Goal: Task Accomplishment & Management: Manage account settings

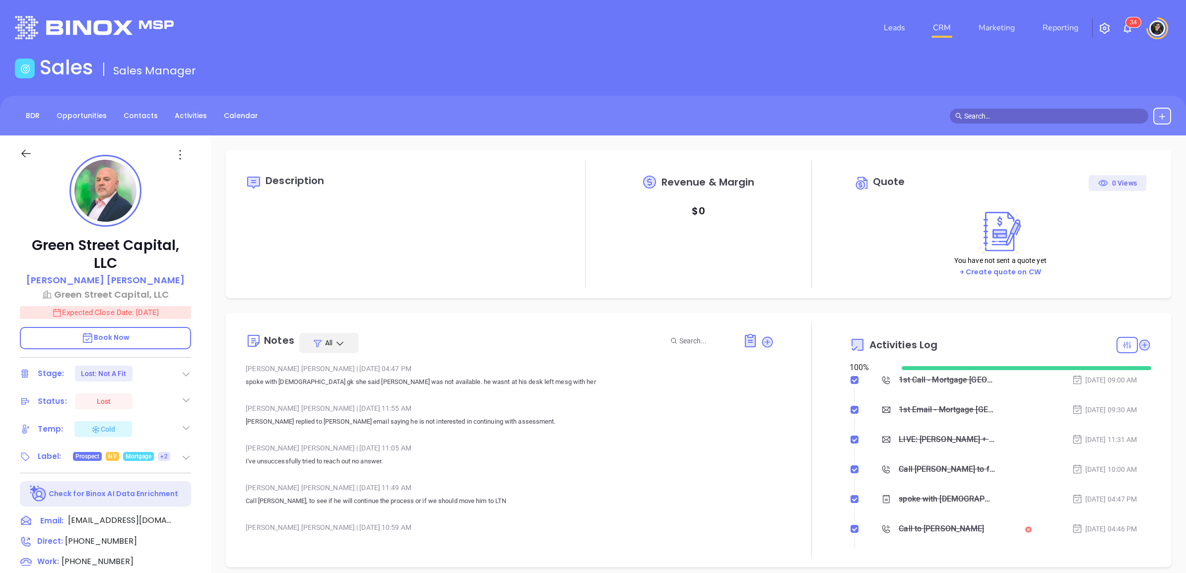
type input "[DATE]"
type input "[PERSON_NAME]"
click at [944, 25] on link "CRM" at bounding box center [942, 28] width 26 height 20
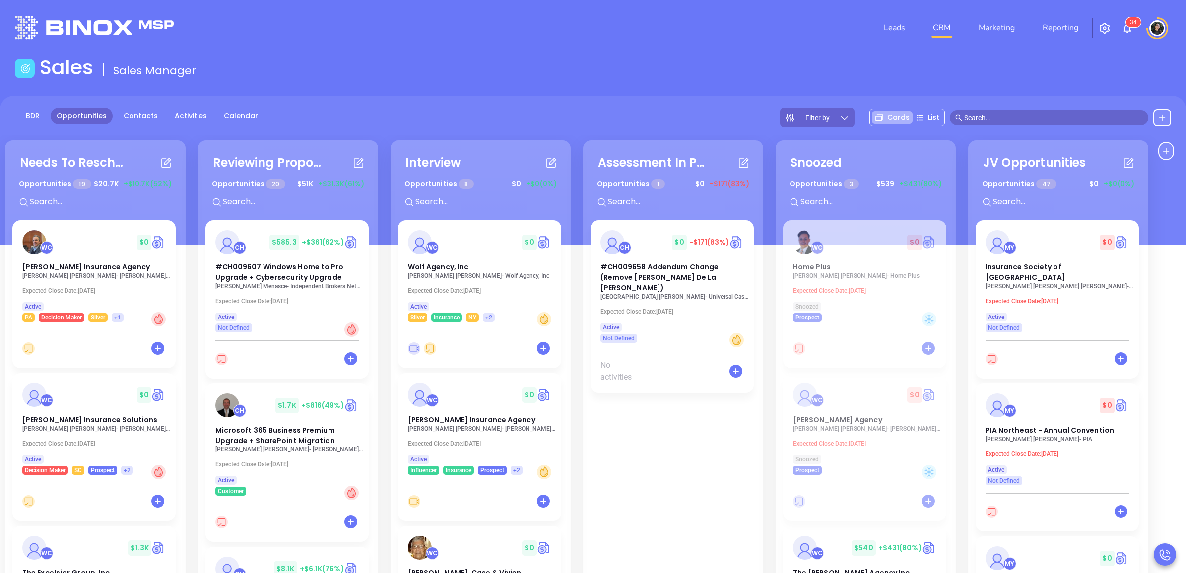
click at [658, 68] on div "Sales Sales Manager" at bounding box center [593, 70] width 1169 height 28
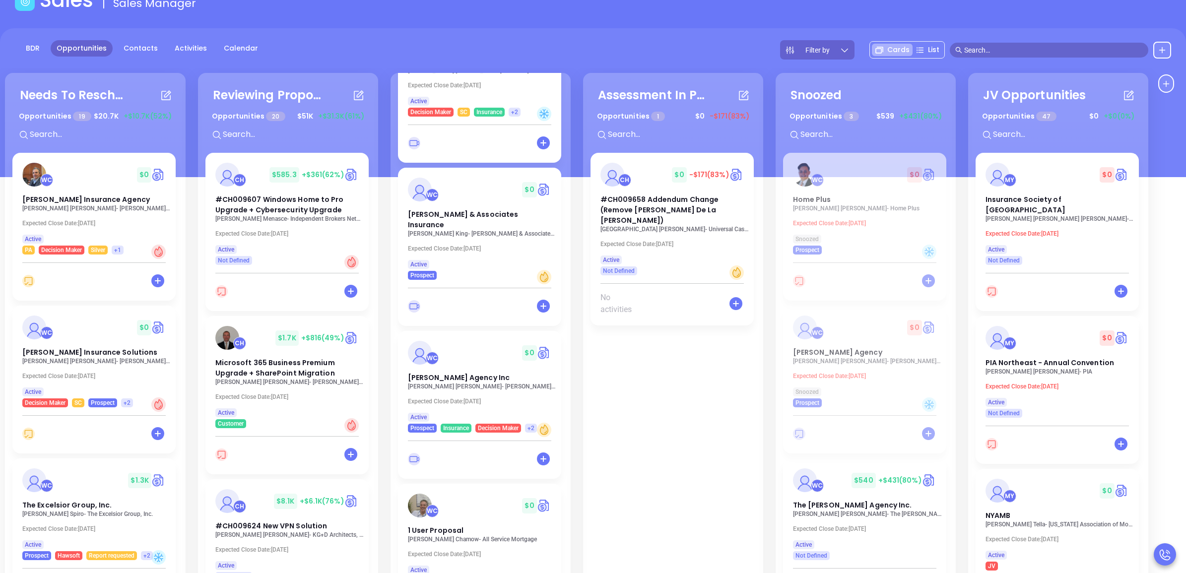
scroll to position [135, 0]
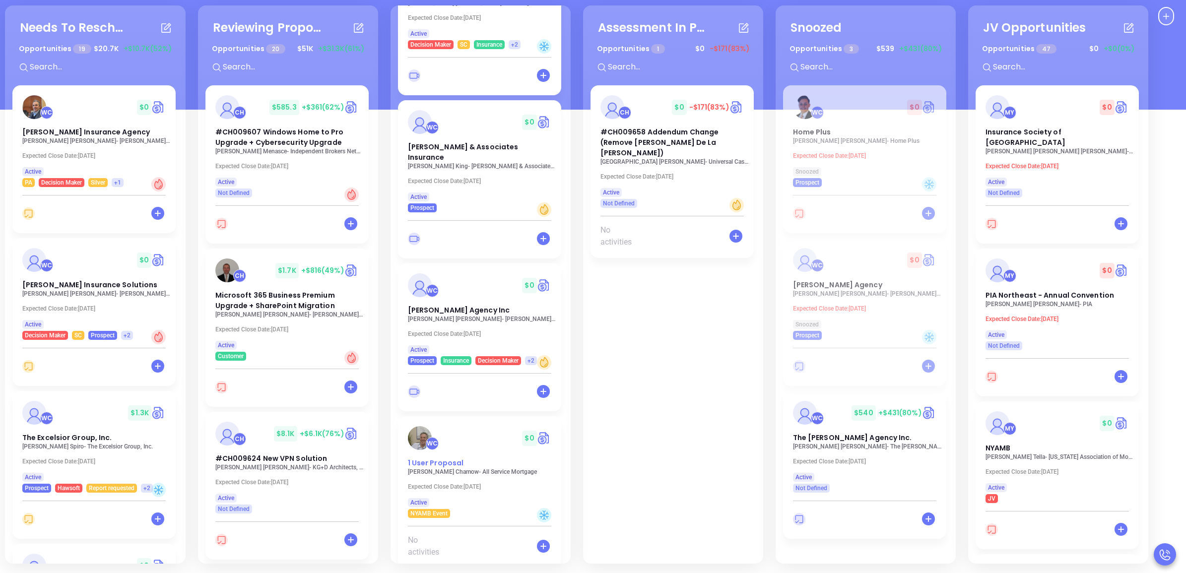
click at [442, 458] on span "1 User Proposal" at bounding box center [436, 463] width 56 height 10
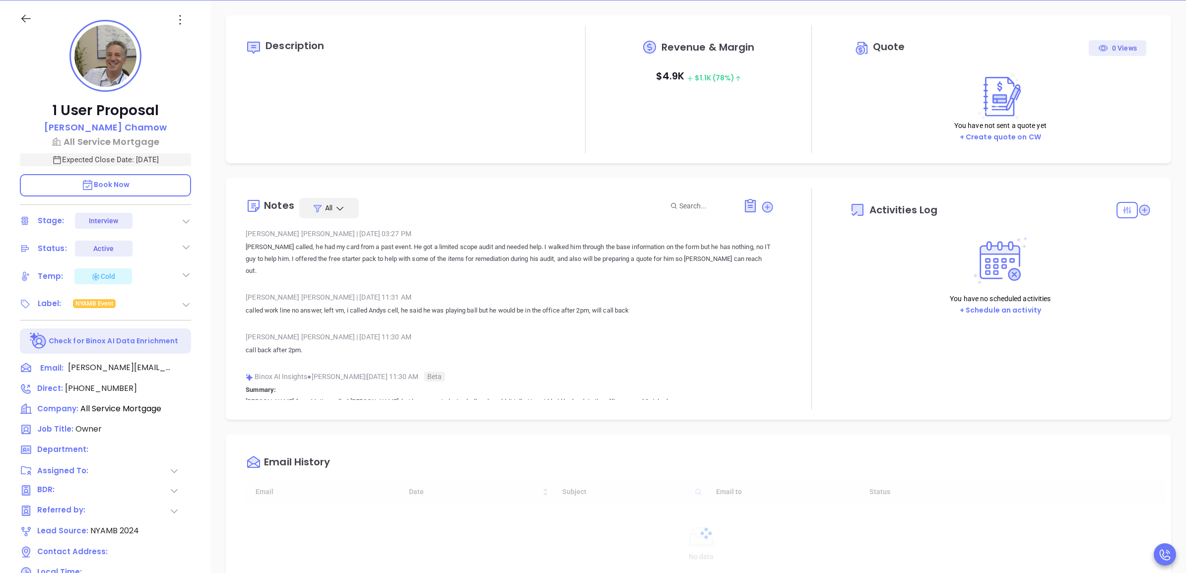
type input "[DATE]"
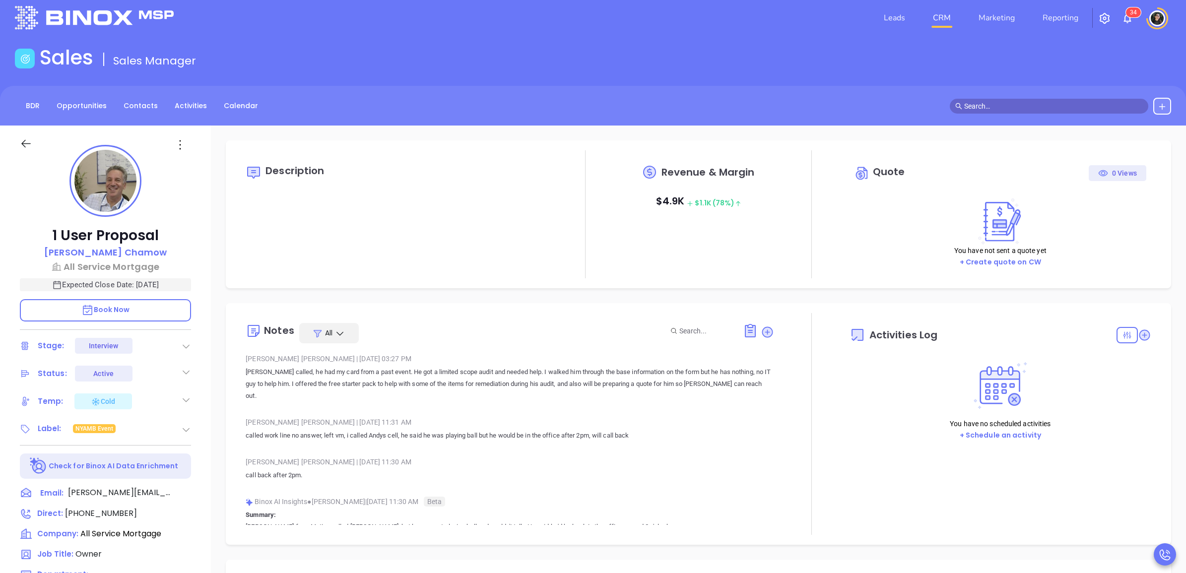
scroll to position [202, 0]
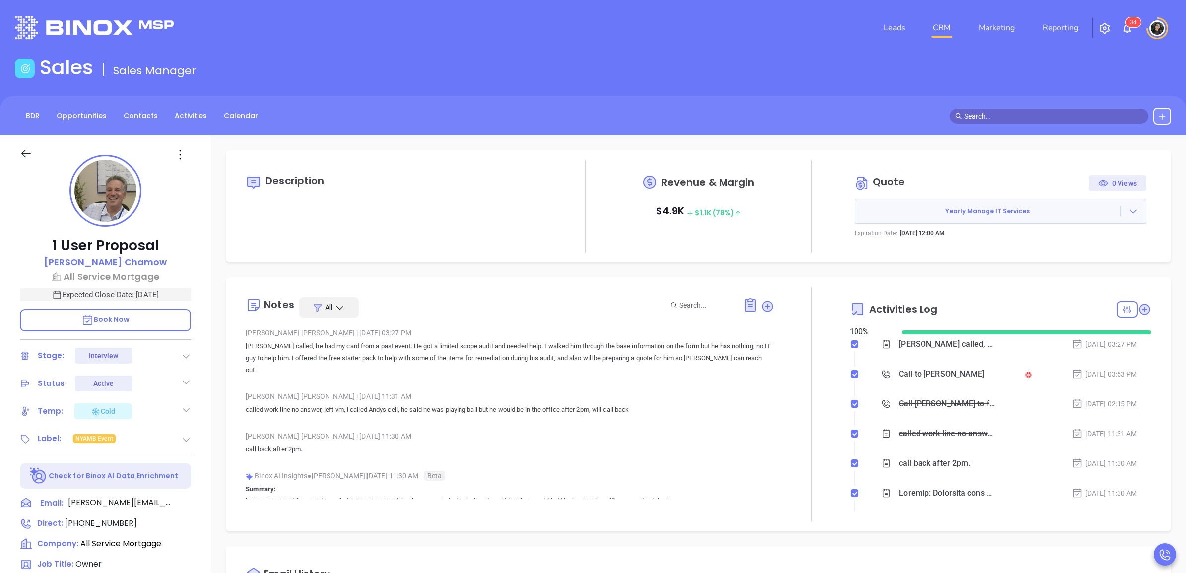
type input "[PERSON_NAME]"
click at [944, 21] on link "CRM" at bounding box center [942, 28] width 26 height 20
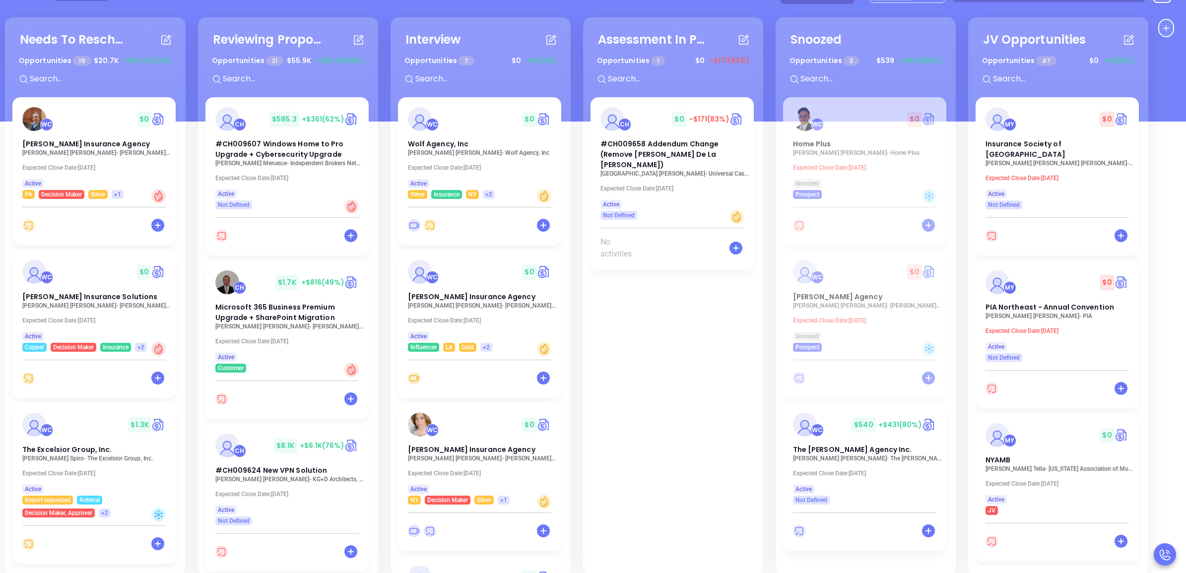
scroll to position [124, 0]
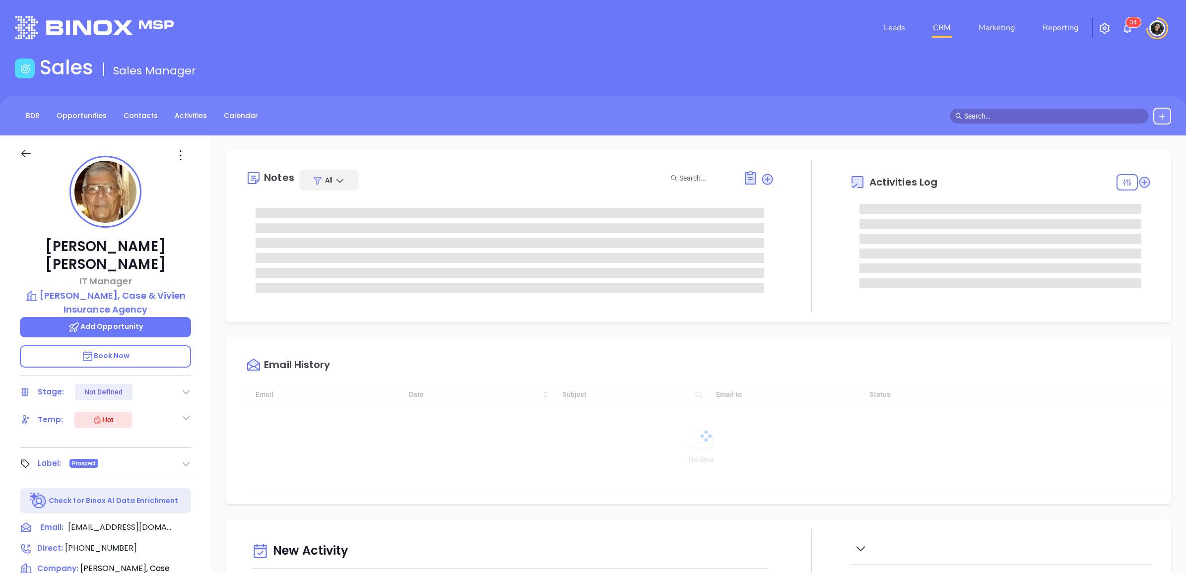
type input "[DATE]"
type input "[PERSON_NAME]"
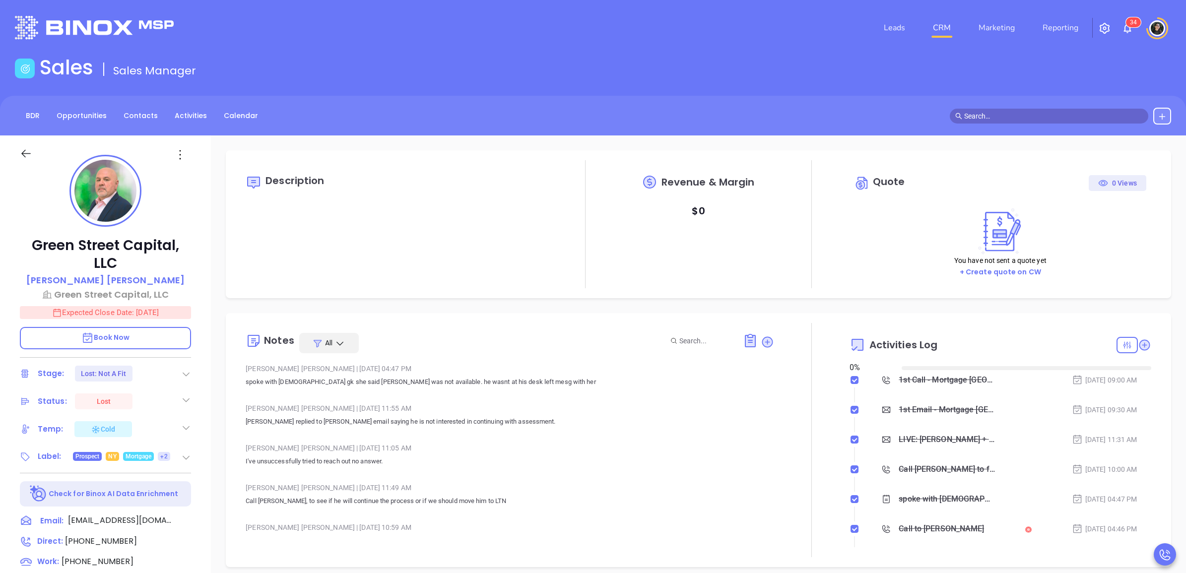
type input "[DATE]"
click at [954, 35] on link "CRM" at bounding box center [942, 28] width 26 height 20
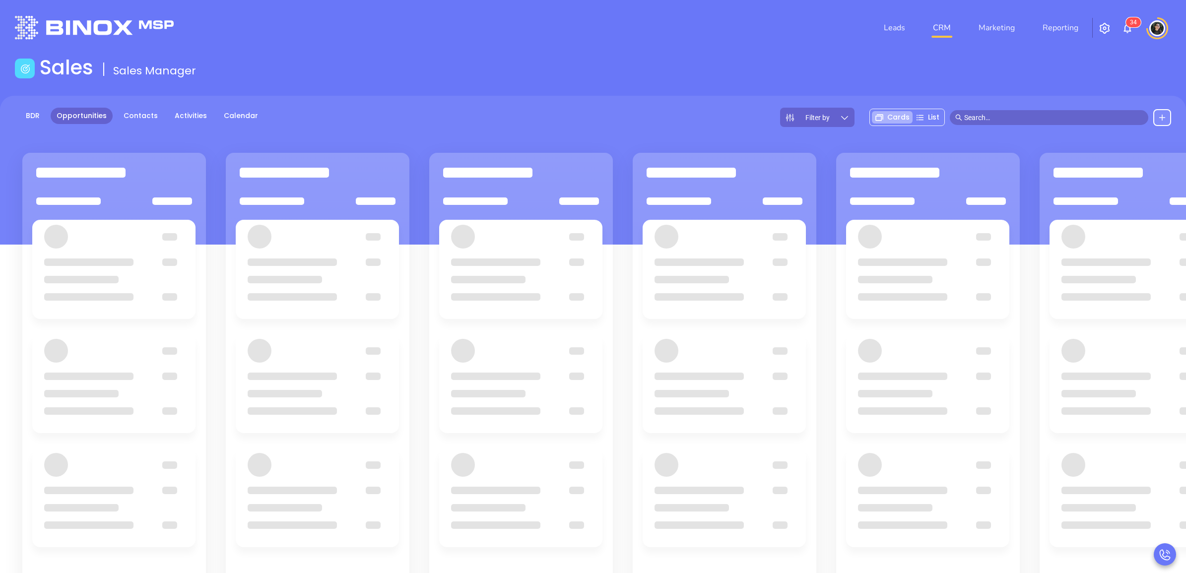
click at [755, 60] on div "Sales Sales Manager" at bounding box center [593, 70] width 1169 height 28
click at [551, 82] on div "Sales Sales Manager" at bounding box center [593, 70] width 1169 height 28
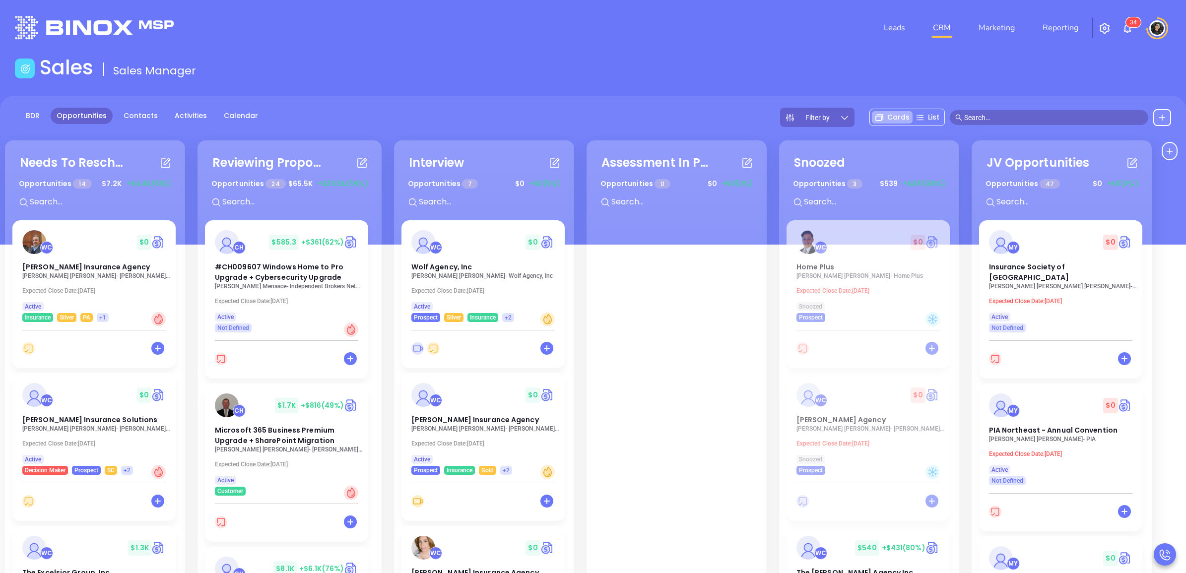
click at [313, 196] on input "text" at bounding box center [295, 202] width 149 height 13
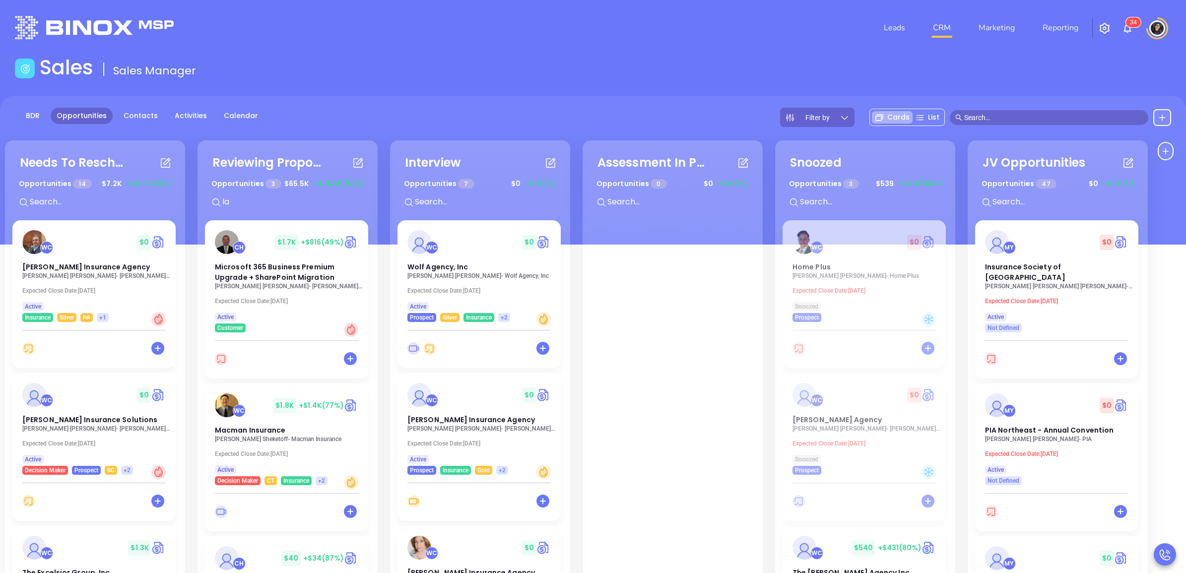
type input "l"
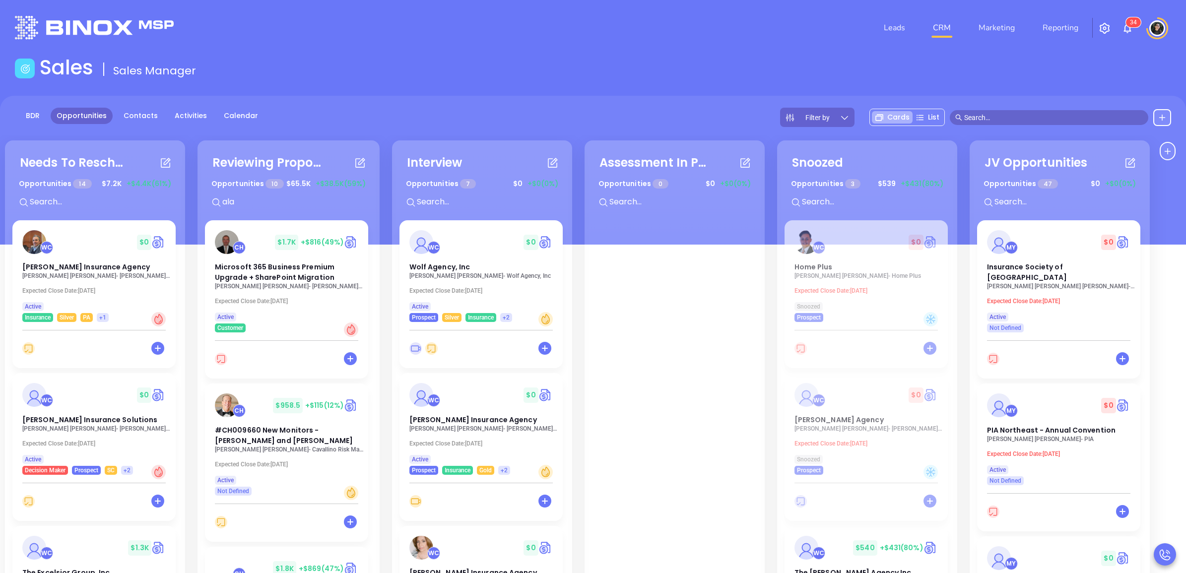
type input "alan"
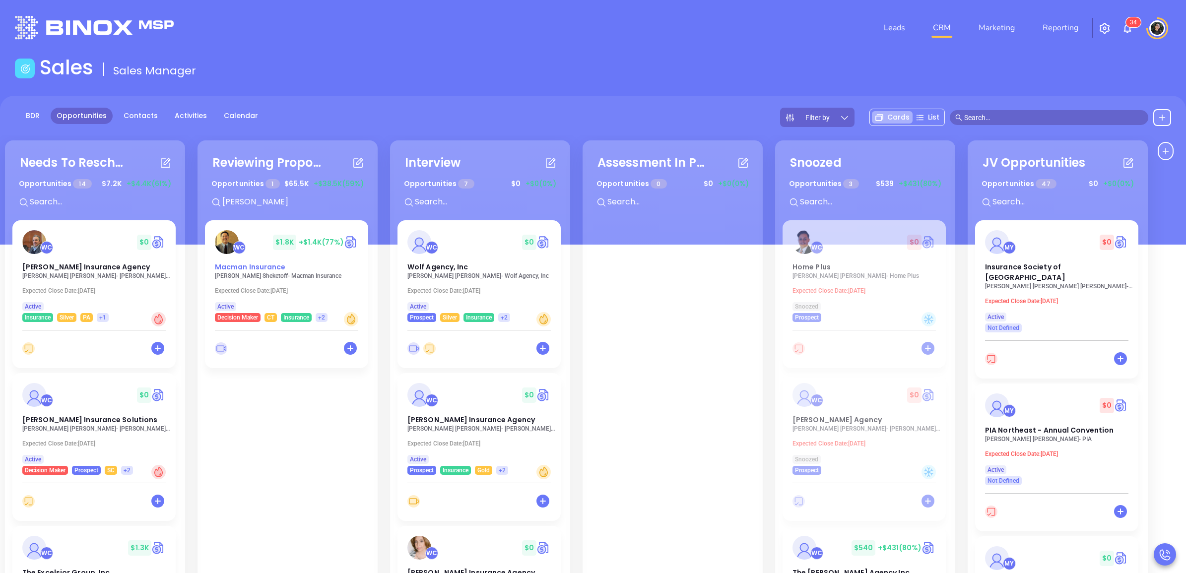
click at [266, 267] on span "Macman Insurance" at bounding box center [250, 267] width 71 height 10
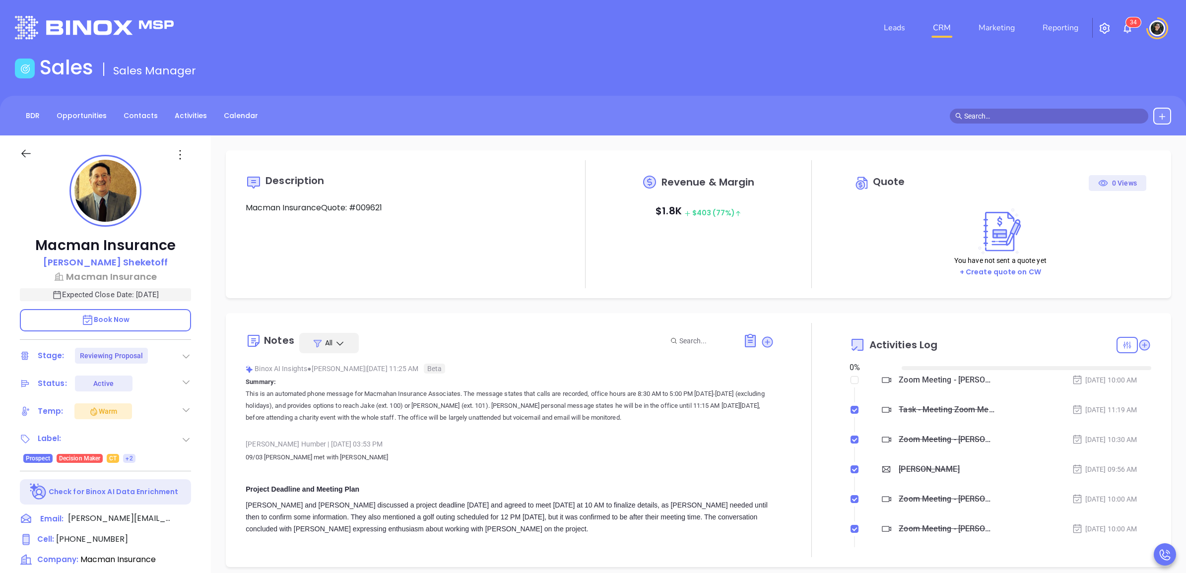
type input "[DATE]"
click at [762, 343] on icon at bounding box center [767, 342] width 10 height 10
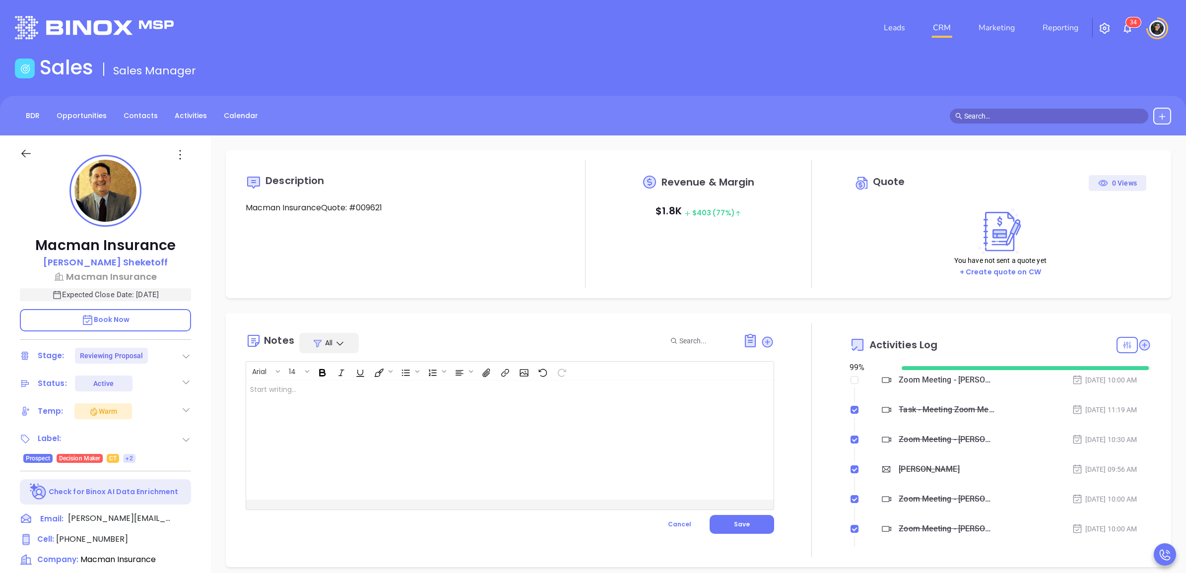
click at [601, 415] on div at bounding box center [491, 440] width 490 height 119
type input "[PERSON_NAME]"
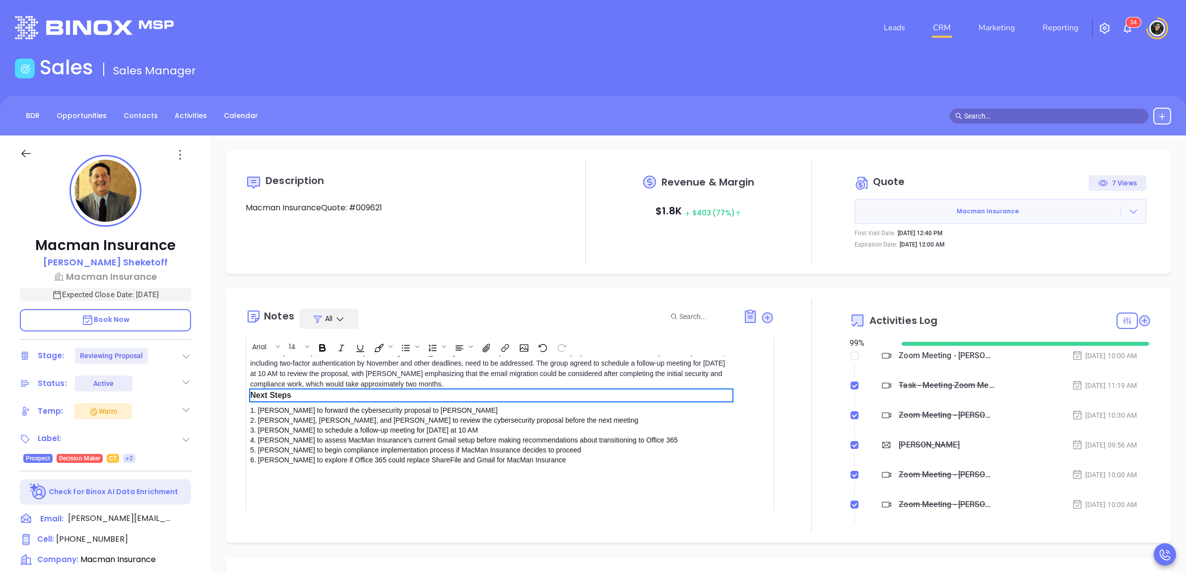
scroll to position [497, 0]
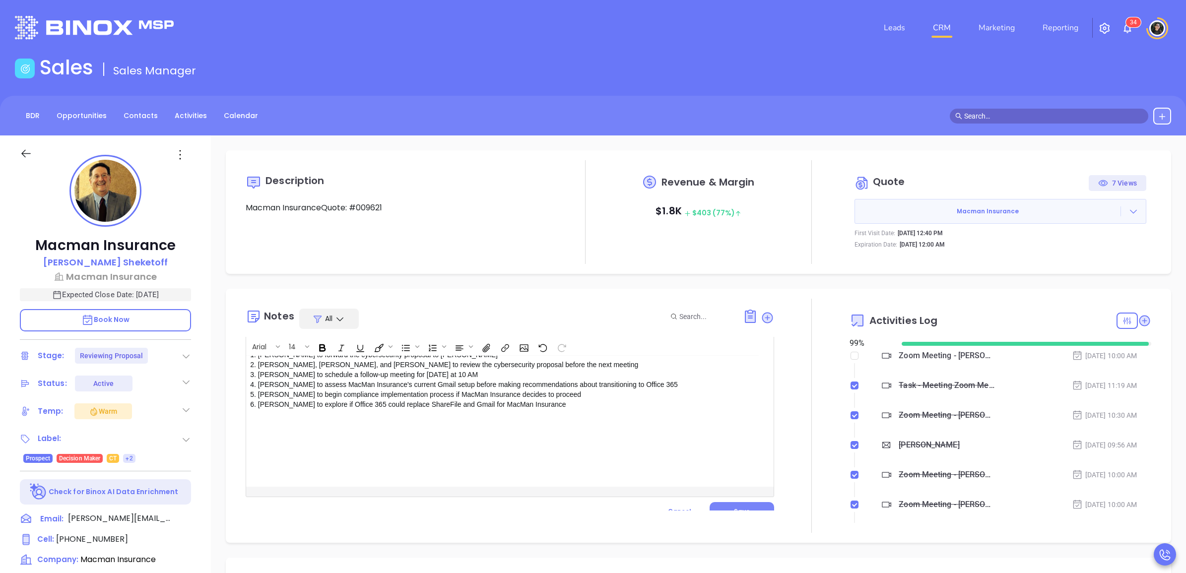
click at [739, 502] on button "Save" at bounding box center [742, 511] width 65 height 19
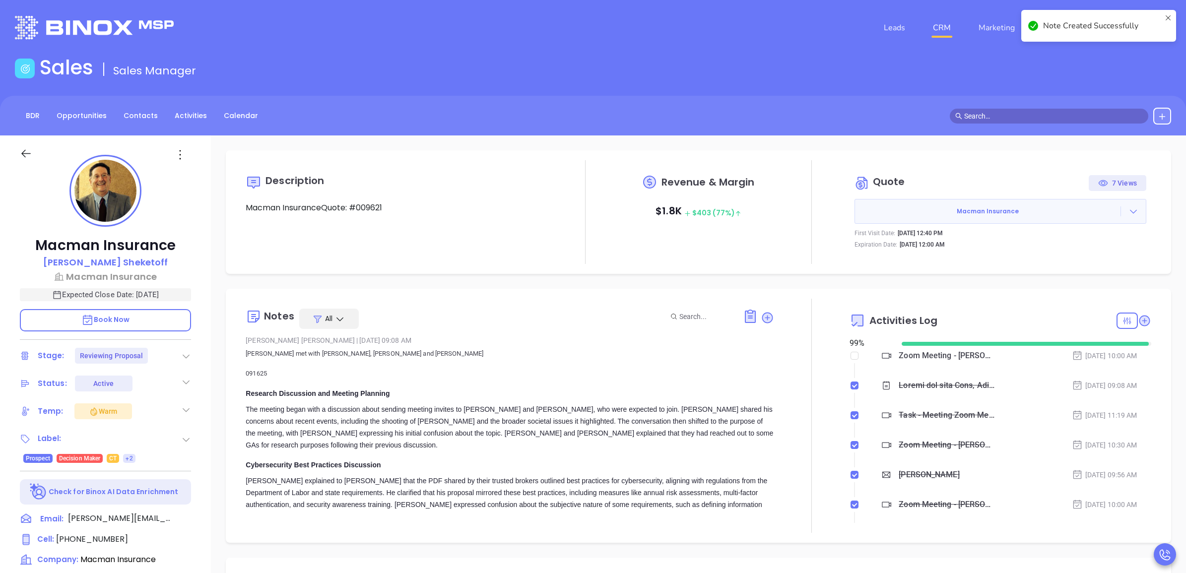
scroll to position [0, 0]
